Goal: Complete application form

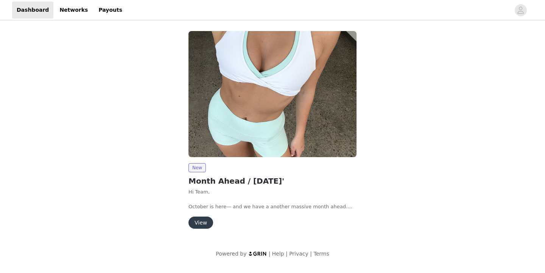
click at [202, 220] on button "View" at bounding box center [200, 222] width 25 height 12
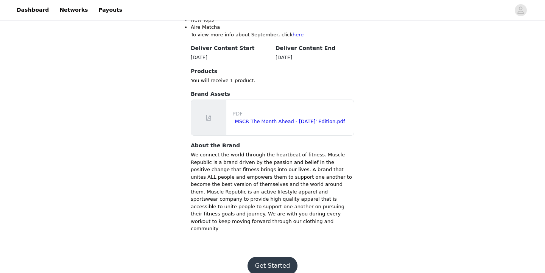
scroll to position [343, 0]
click at [268, 119] on link "_MSCR The Month Ahead - October 25' Edition.pdf" at bounding box center [288, 122] width 113 height 6
click at [277, 257] on button "Get Started" at bounding box center [273, 266] width 50 height 18
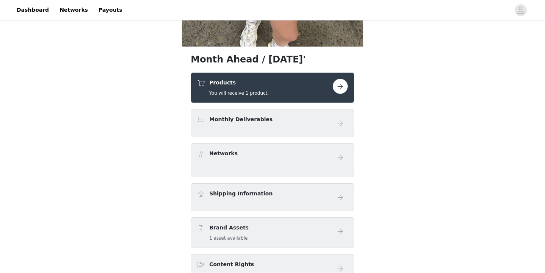
scroll to position [218, 0]
click at [343, 88] on button "button" at bounding box center [340, 85] width 15 height 15
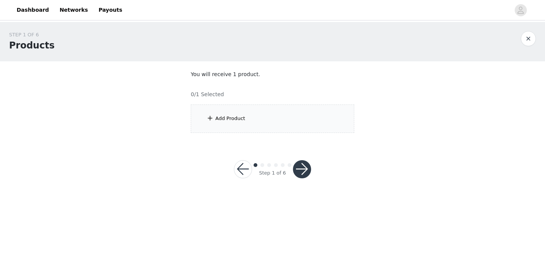
click at [310, 123] on div "Add Product" at bounding box center [272, 118] width 163 height 28
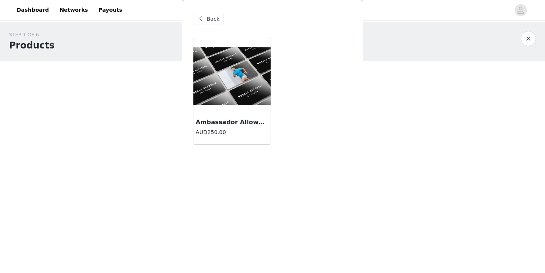
click at [237, 120] on h3 "Ambassador Allowance" at bounding box center [232, 122] width 73 height 9
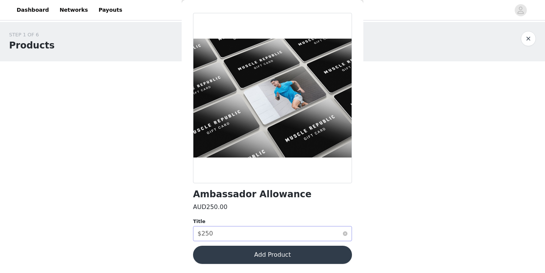
scroll to position [25, 0]
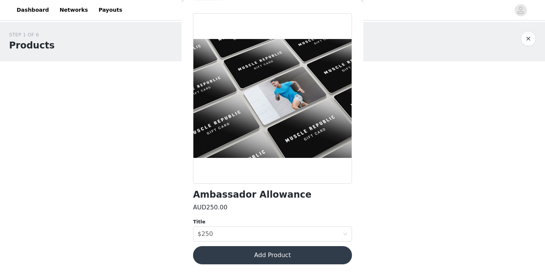
click at [240, 254] on button "Add Product" at bounding box center [272, 255] width 159 height 18
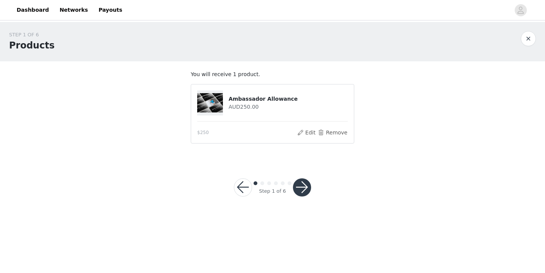
click at [301, 191] on button "button" at bounding box center [302, 187] width 18 height 18
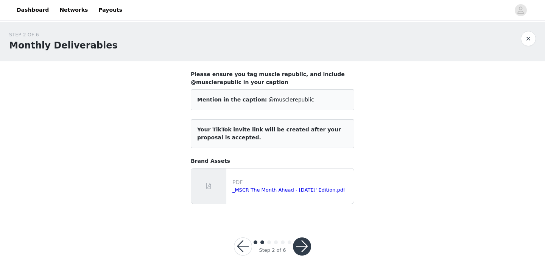
click at [300, 244] on button "button" at bounding box center [302, 246] width 18 height 18
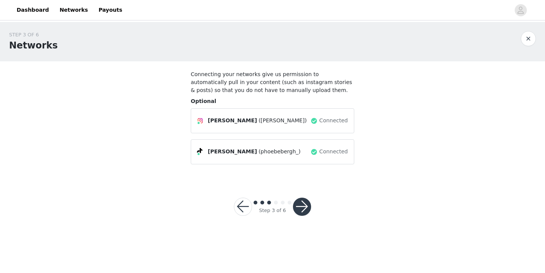
click at [301, 215] on div "Step 3 of 6" at bounding box center [272, 206] width 95 height 36
click at [302, 211] on button "button" at bounding box center [302, 207] width 18 height 18
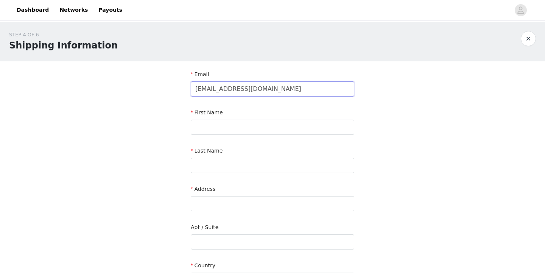
type input "phoebejane3101@gmail.com"
type input "Phoebe"
type input "Bergh"
type input "6/36 Carwoola Street"
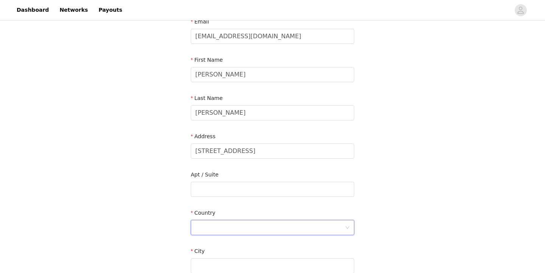
scroll to position [56, 0]
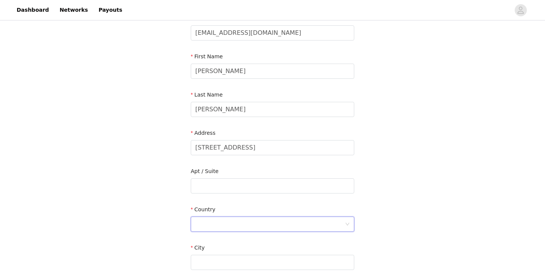
click at [255, 221] on div at bounding box center [269, 224] width 149 height 14
click at [256, 238] on li "Australia" at bounding box center [272, 239] width 163 height 12
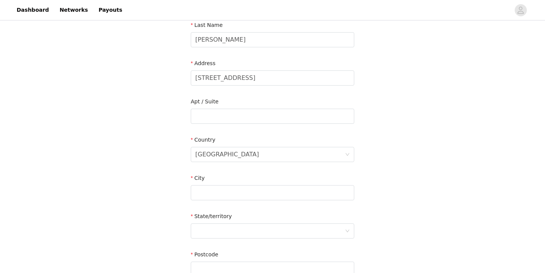
scroll to position [126, 0]
type input "Brisbane"
click at [347, 227] on div at bounding box center [272, 230] width 163 height 15
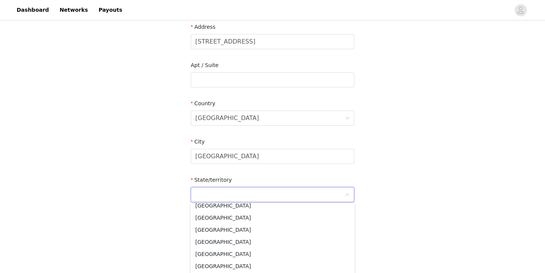
scroll to position [165, 0]
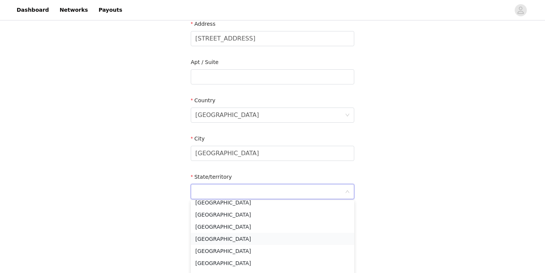
click at [277, 241] on li "Queensland" at bounding box center [272, 239] width 163 height 12
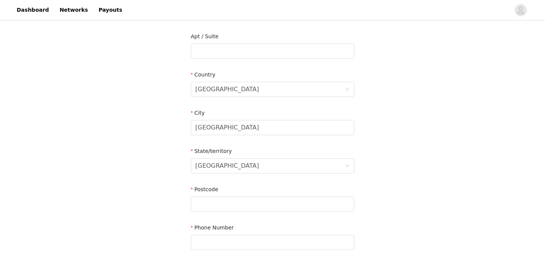
scroll to position [203, 0]
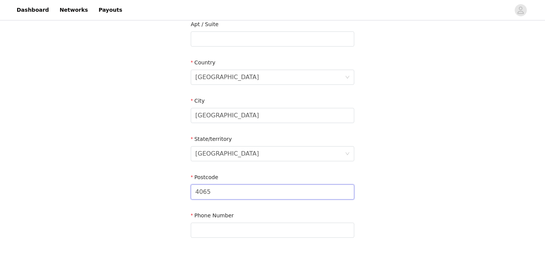
type input "4065"
click at [306, 240] on section "Email phoebejane3101@gmail.com First Name Phoebe Last Name Bergh Address 6/36 C…" at bounding box center [273, 58] width 182 height 400
click at [194, 225] on input "0490483865" at bounding box center [272, 230] width 163 height 15
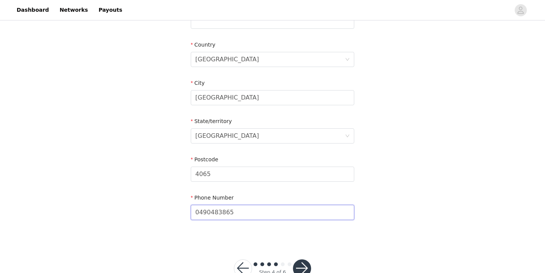
scroll to position [224, 0]
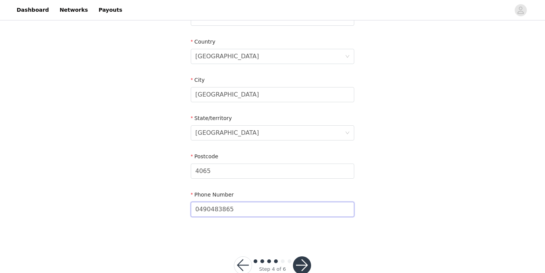
type input "0490483865"
click at [183, 222] on section "Email phoebejane3101@gmail.com First Name Phoebe Last Name Bergh Address 6/36 C…" at bounding box center [273, 38] width 182 height 400
click at [298, 265] on button "button" at bounding box center [302, 265] width 18 height 18
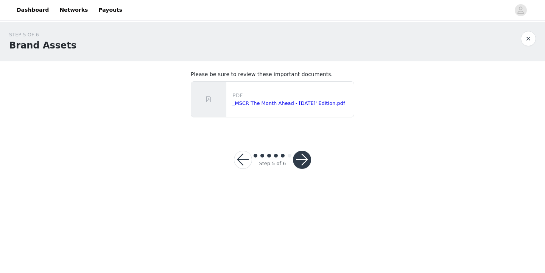
click at [308, 160] on button "button" at bounding box center [302, 160] width 18 height 18
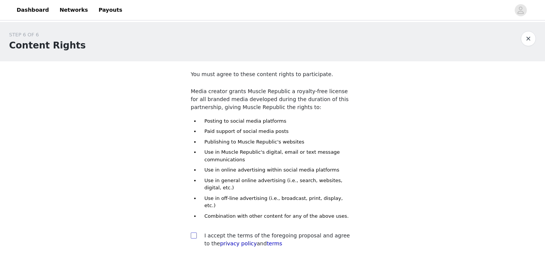
click at [191, 232] on input "checkbox" at bounding box center [193, 234] width 5 height 5
checkbox input "true"
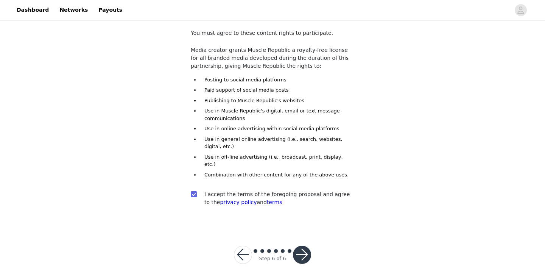
scroll to position [41, 0]
click at [297, 247] on button "button" at bounding box center [302, 255] width 18 height 18
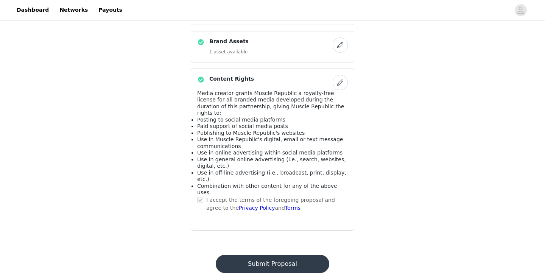
scroll to position [502, 0]
click at [299, 255] on button "Submit Proposal" at bounding box center [272, 264] width 113 height 18
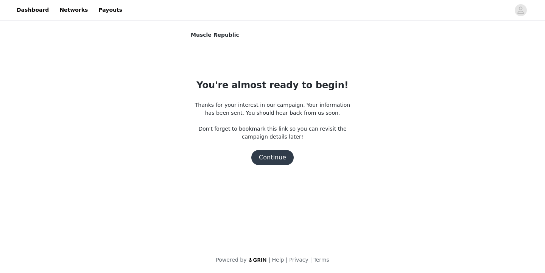
click at [282, 159] on button "Continue" at bounding box center [272, 157] width 42 height 15
